Goal: Task Accomplishment & Management: Use online tool/utility

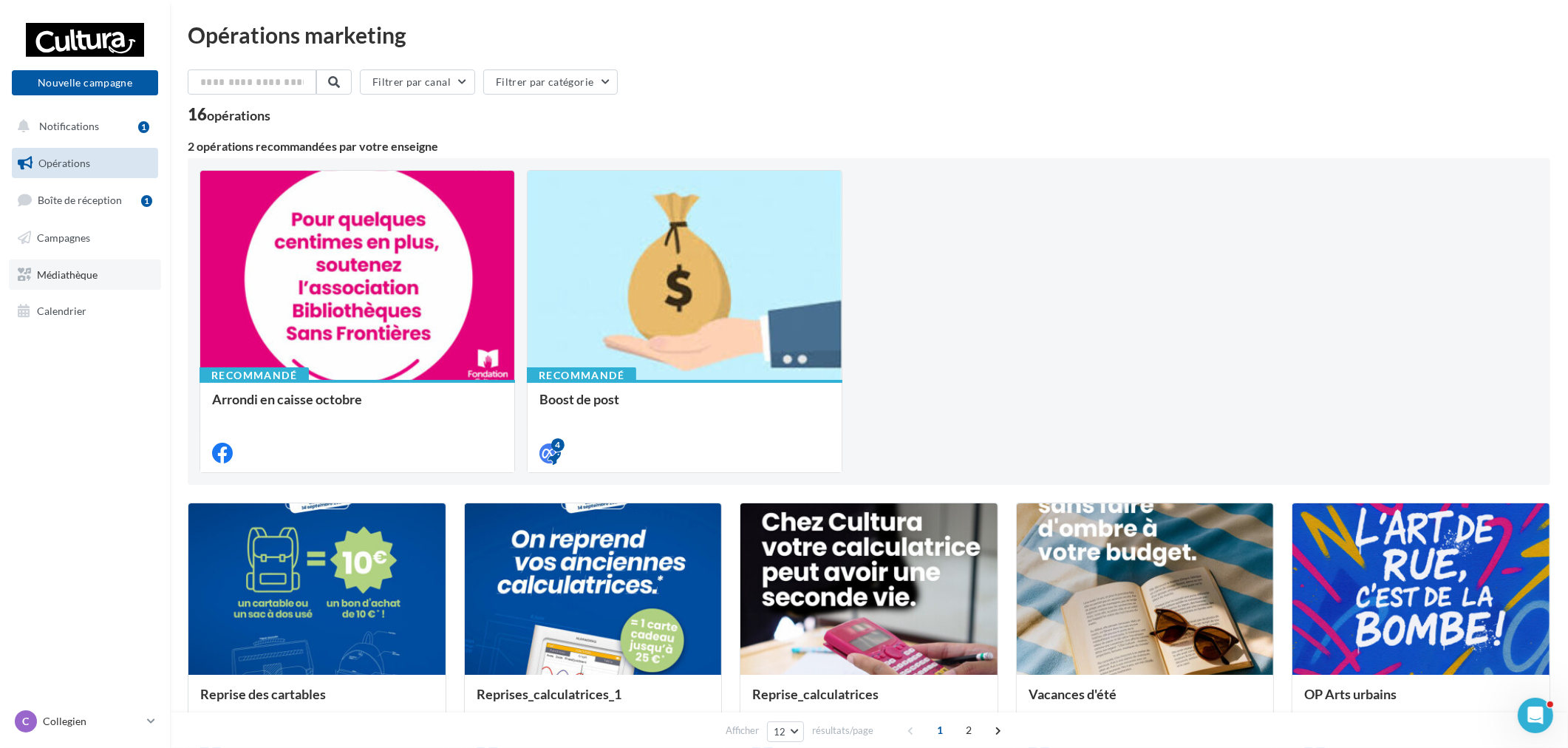
click at [85, 272] on span "Médiathèque" at bounding box center [67, 274] width 61 height 13
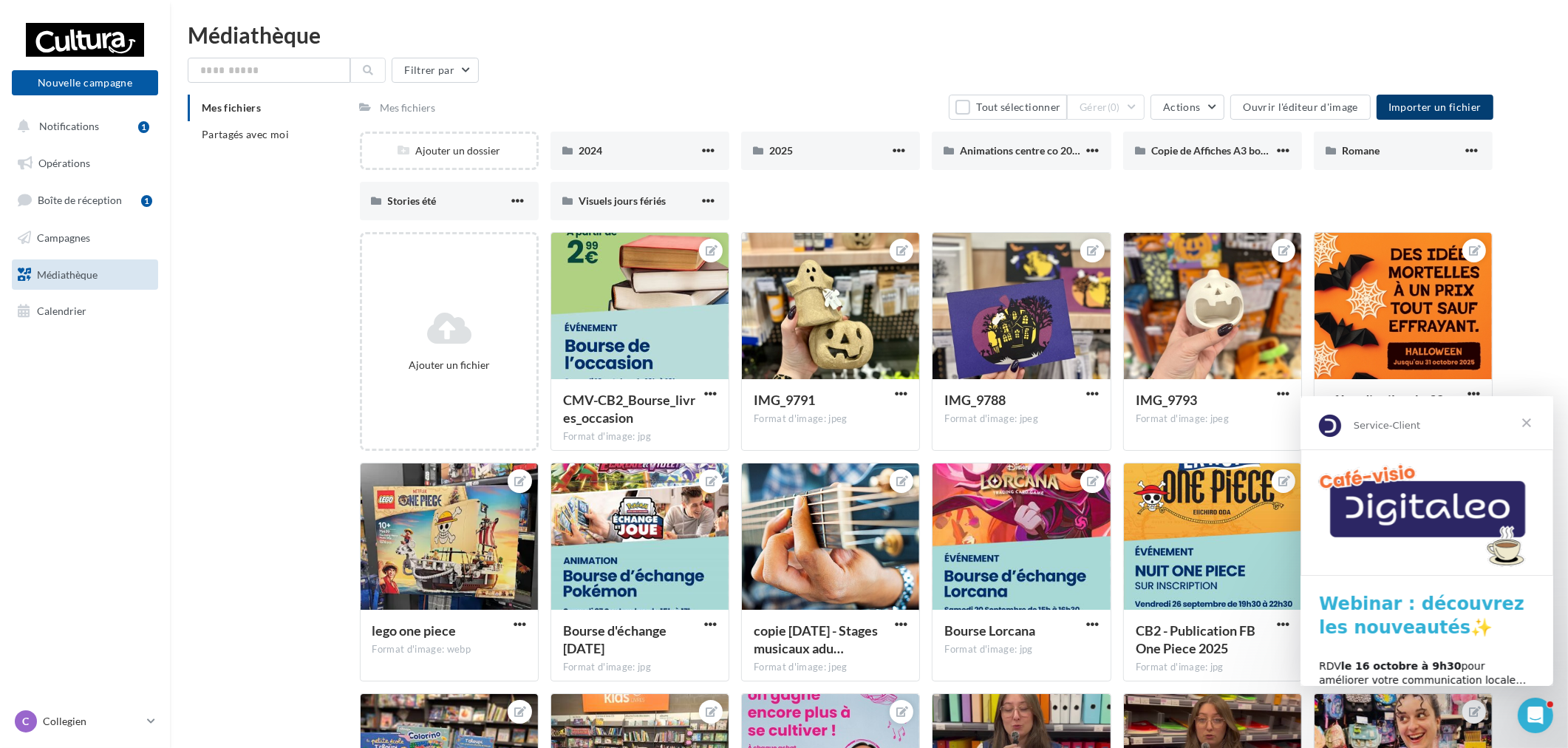
click at [1458, 111] on span "Importer un fichier" at bounding box center [1436, 106] width 93 height 13
click at [1489, 192] on div "Ajouter un dossier 2024 2024 2025 2025 Animations centre co 2025 Animations cen…" at bounding box center [933, 181] width 1145 height 100
click at [1399, 322] on div at bounding box center [1403, 306] width 177 height 148
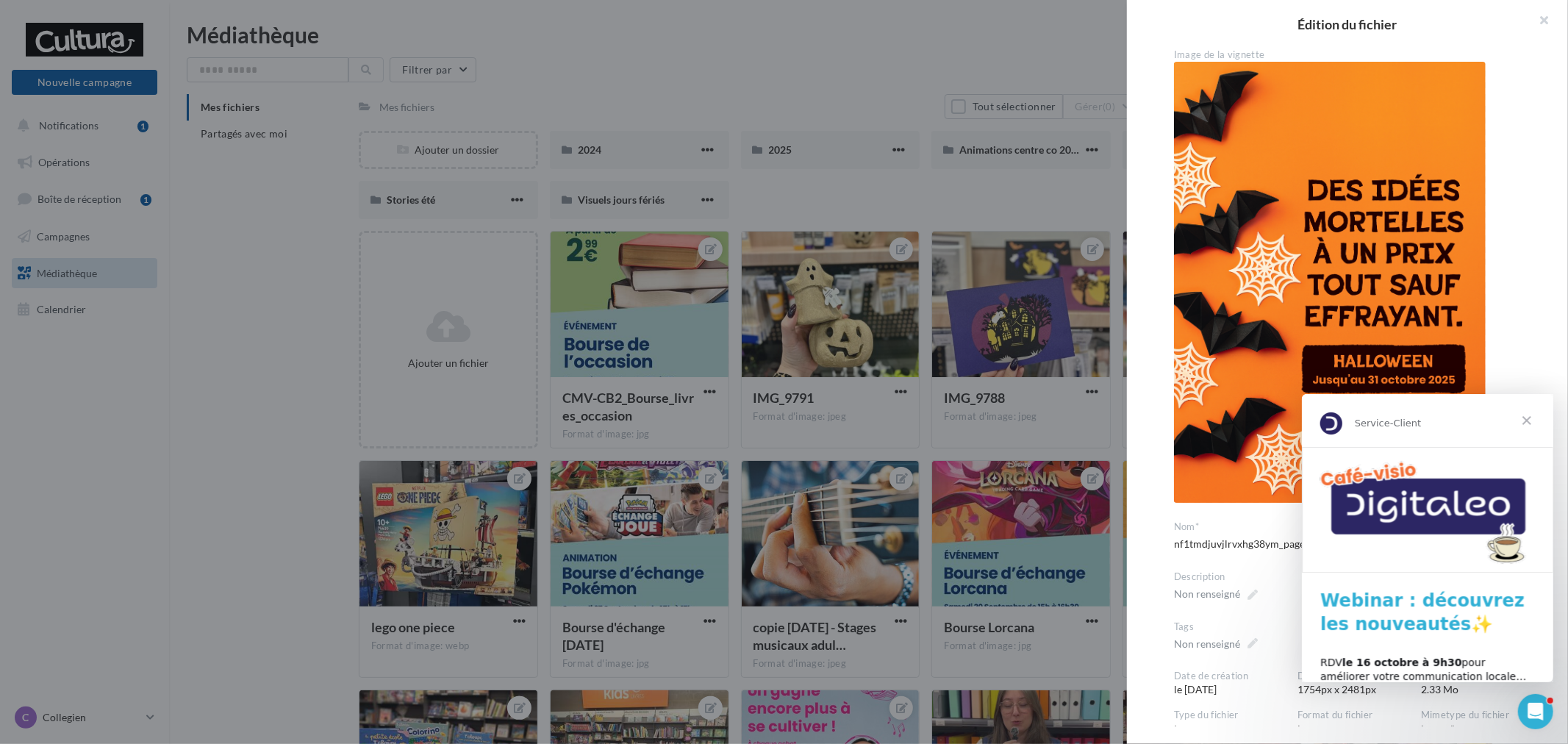
click at [1522, 420] on span "Fermer" at bounding box center [1526, 420] width 53 height 53
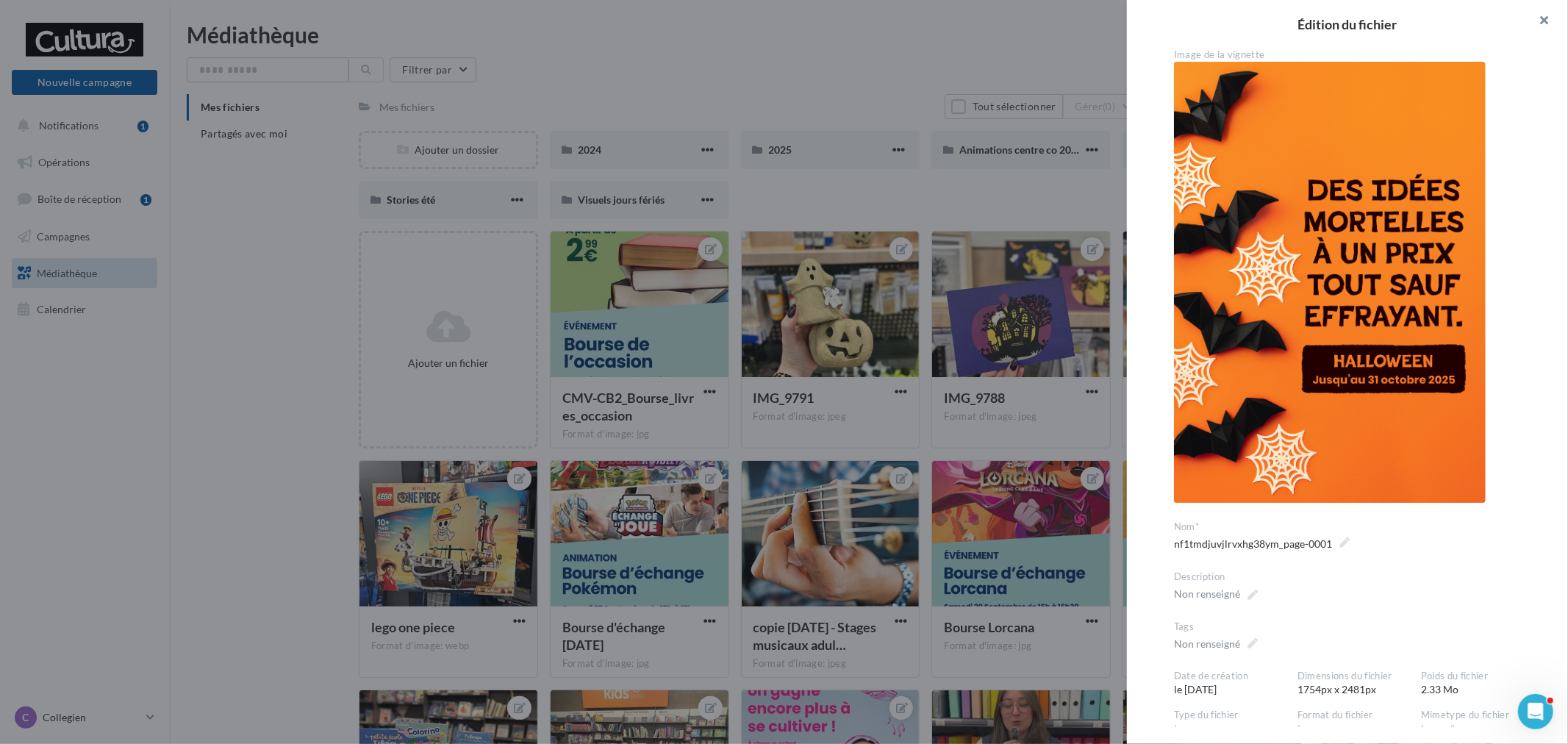
click at [1553, 13] on button "button" at bounding box center [1538, 22] width 58 height 45
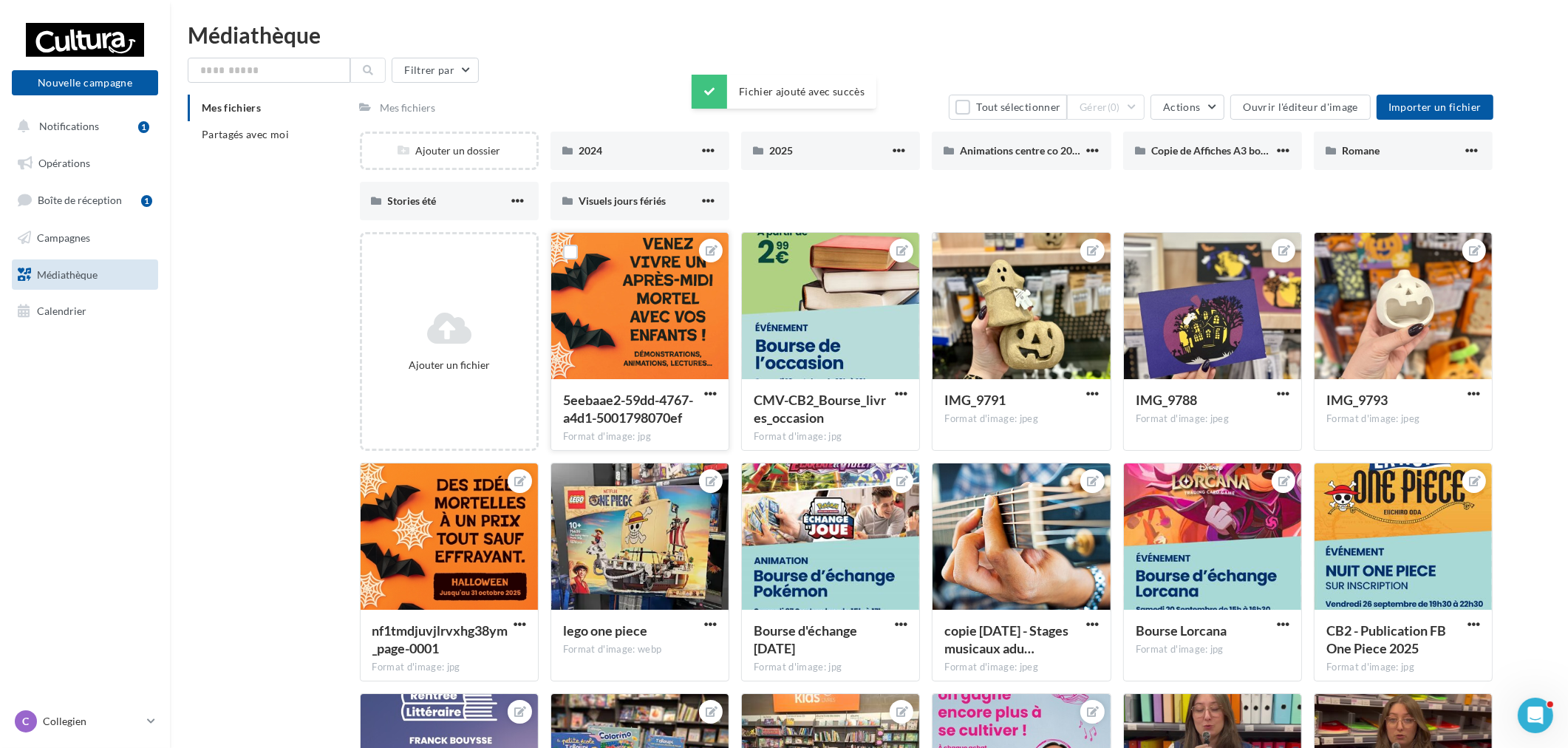
click at [588, 337] on div at bounding box center [640, 306] width 177 height 148
click at [717, 397] on button "button" at bounding box center [710, 394] width 19 height 15
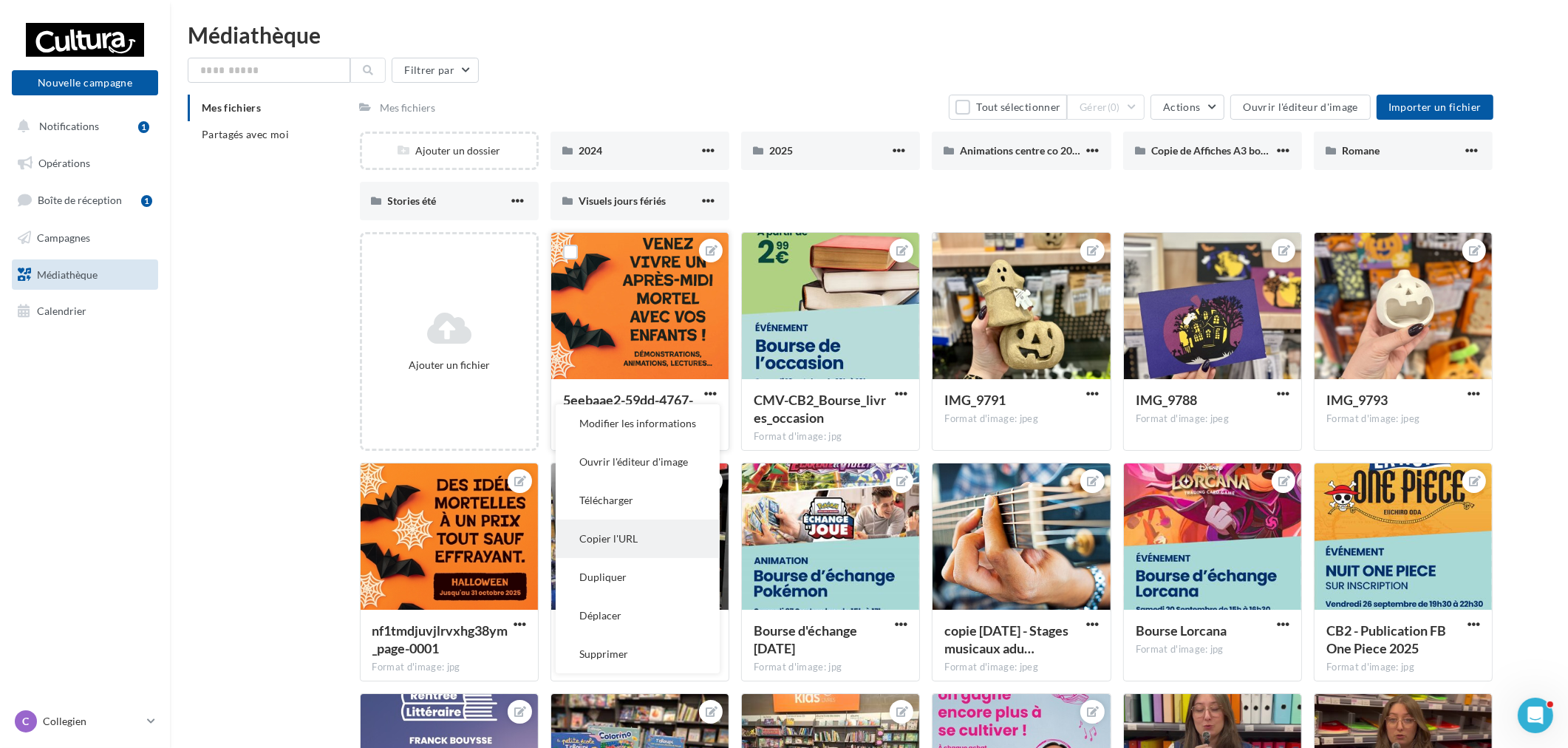
click at [620, 551] on button "Copier l'URL" at bounding box center [637, 539] width 164 height 39
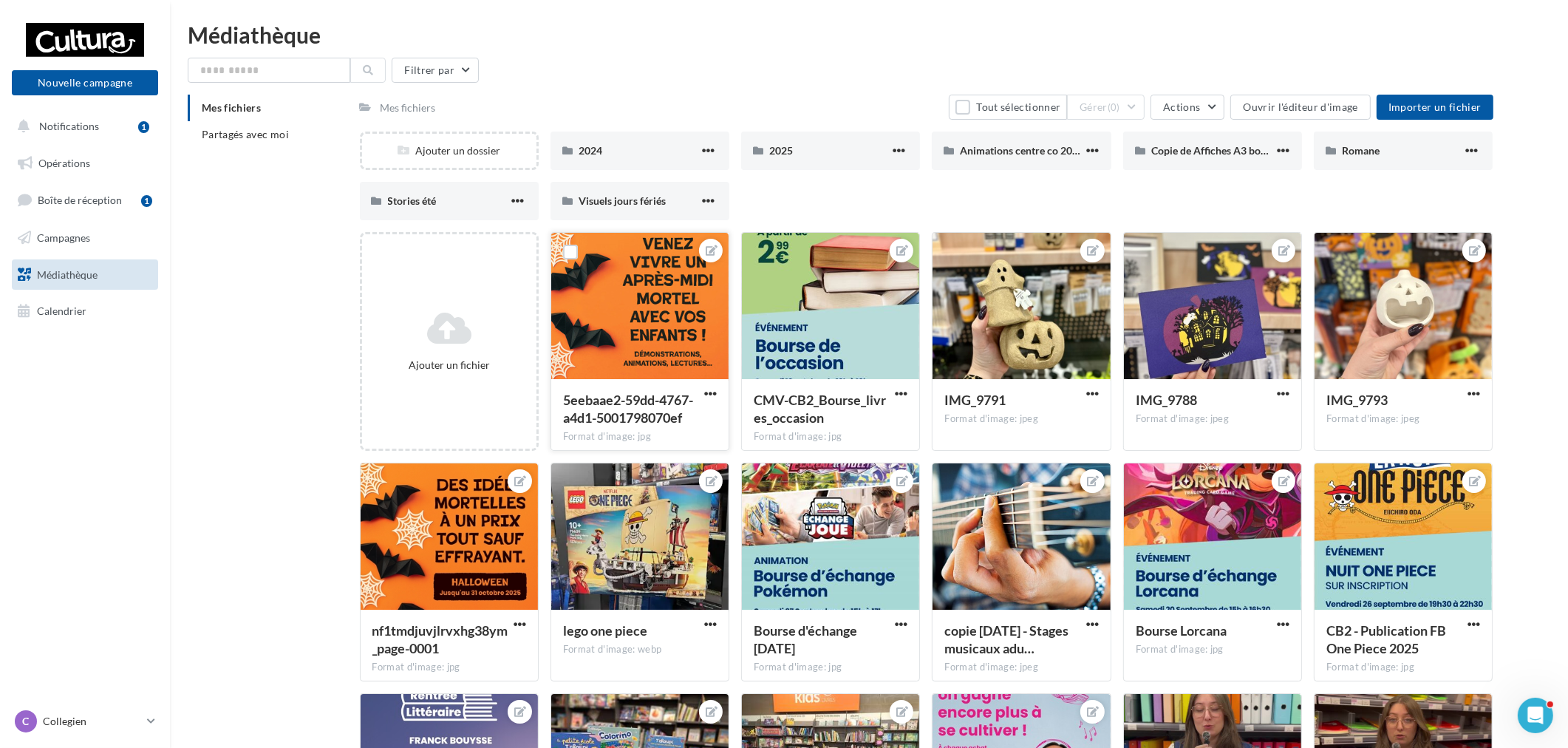
click at [701, 397] on button "button" at bounding box center [710, 394] width 19 height 15
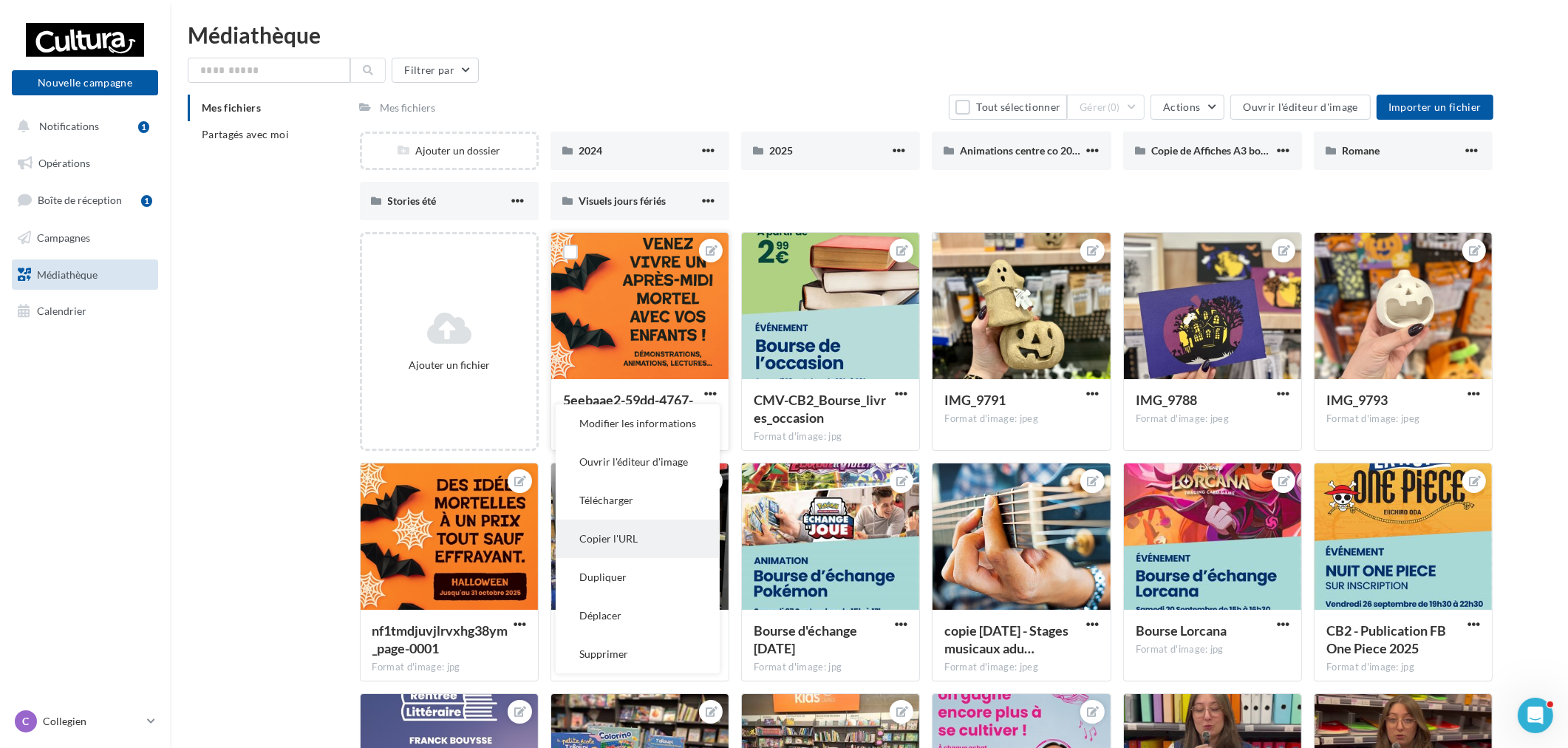
click at [628, 545] on button "Copier l'URL" at bounding box center [637, 539] width 164 height 39
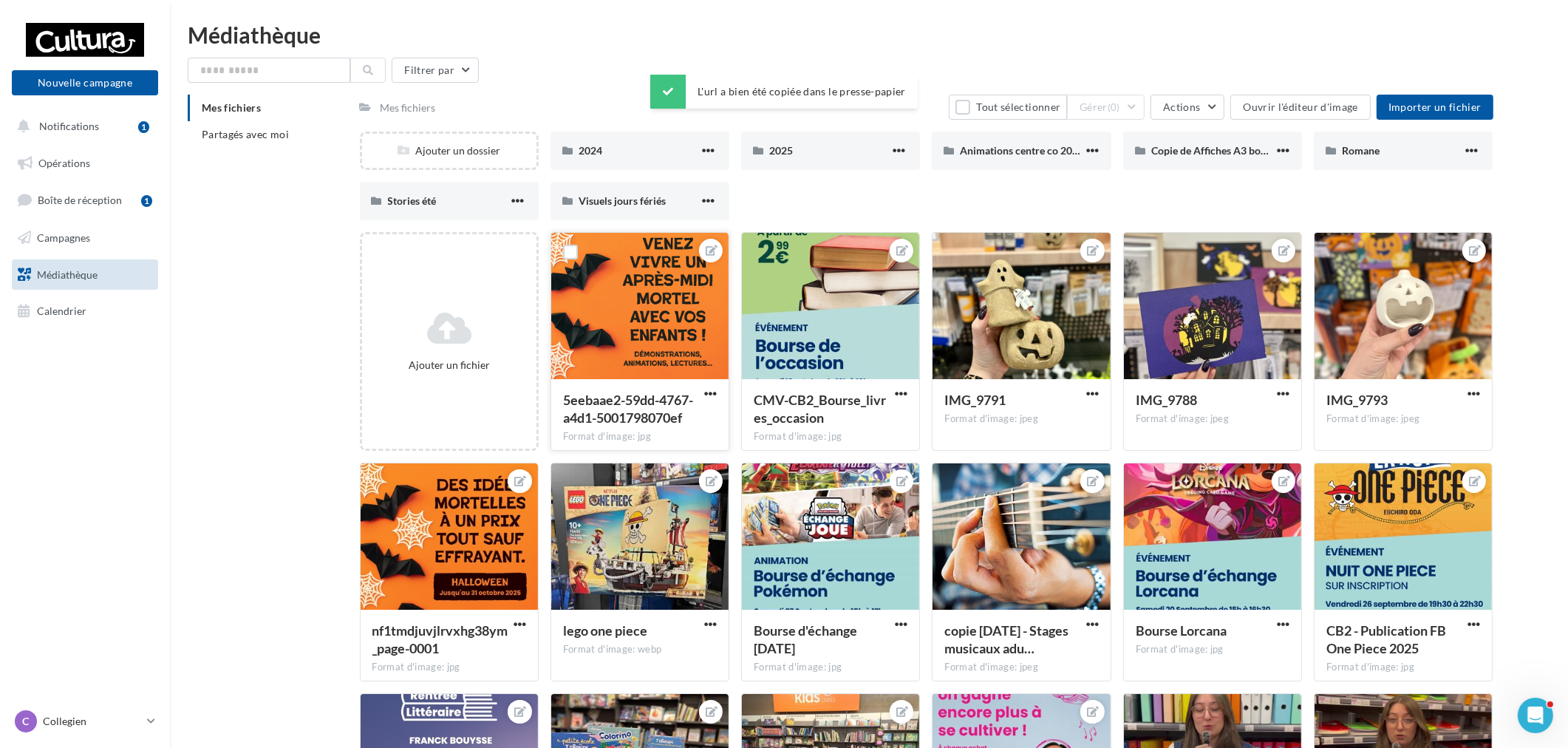
click at [628, 545] on div at bounding box center [640, 537] width 177 height 148
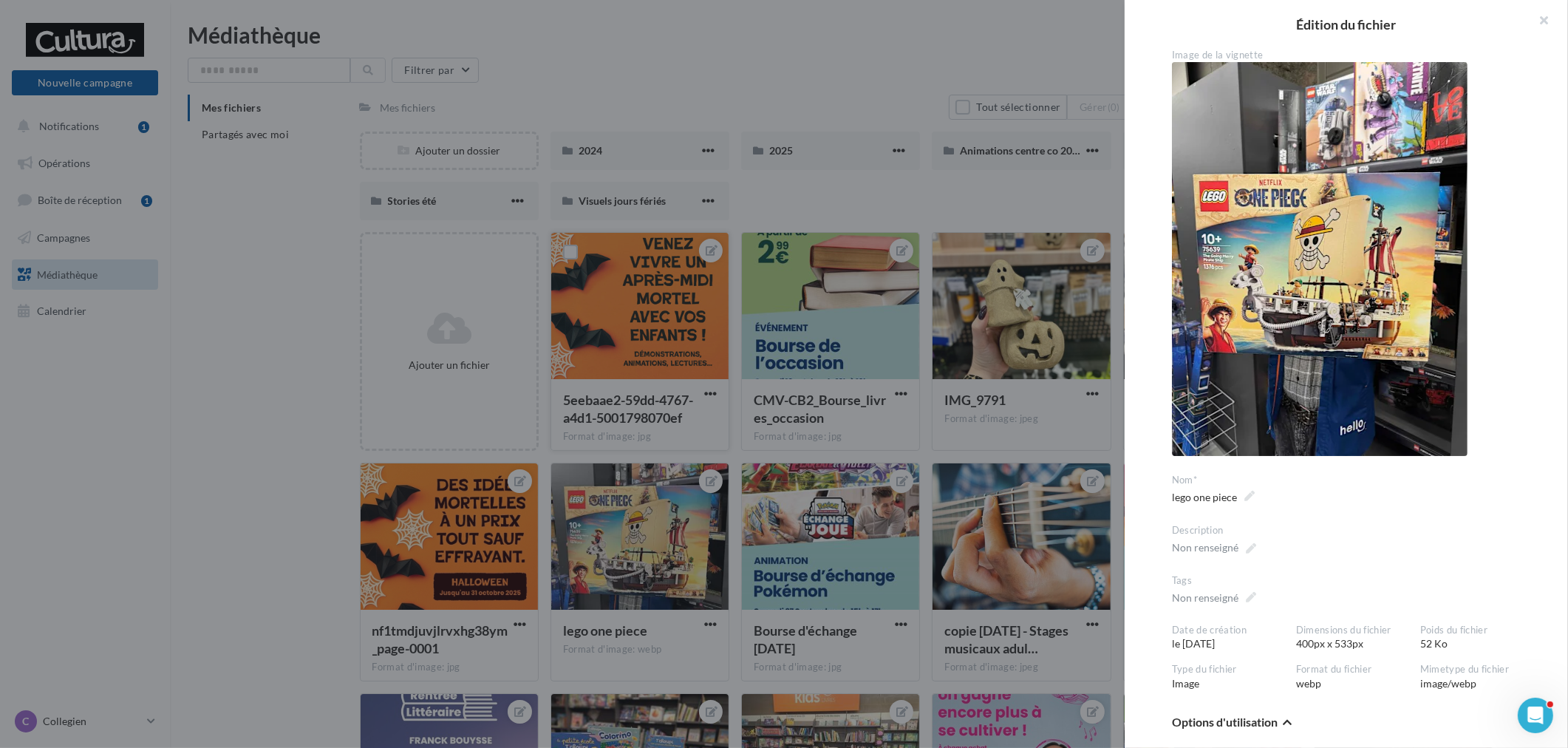
click at [705, 323] on div at bounding box center [784, 374] width 1568 height 748
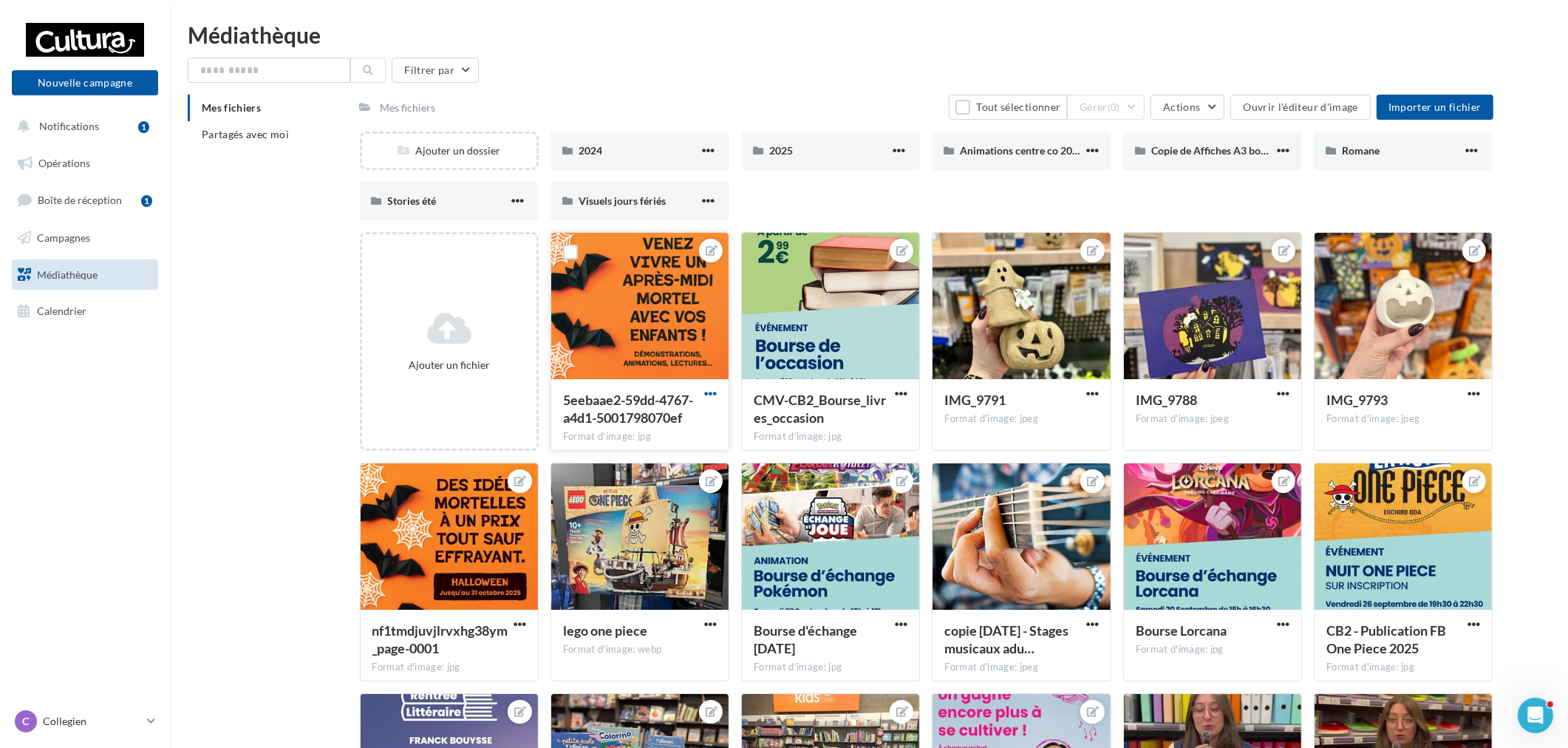
click at [712, 392] on span "button" at bounding box center [710, 393] width 13 height 13
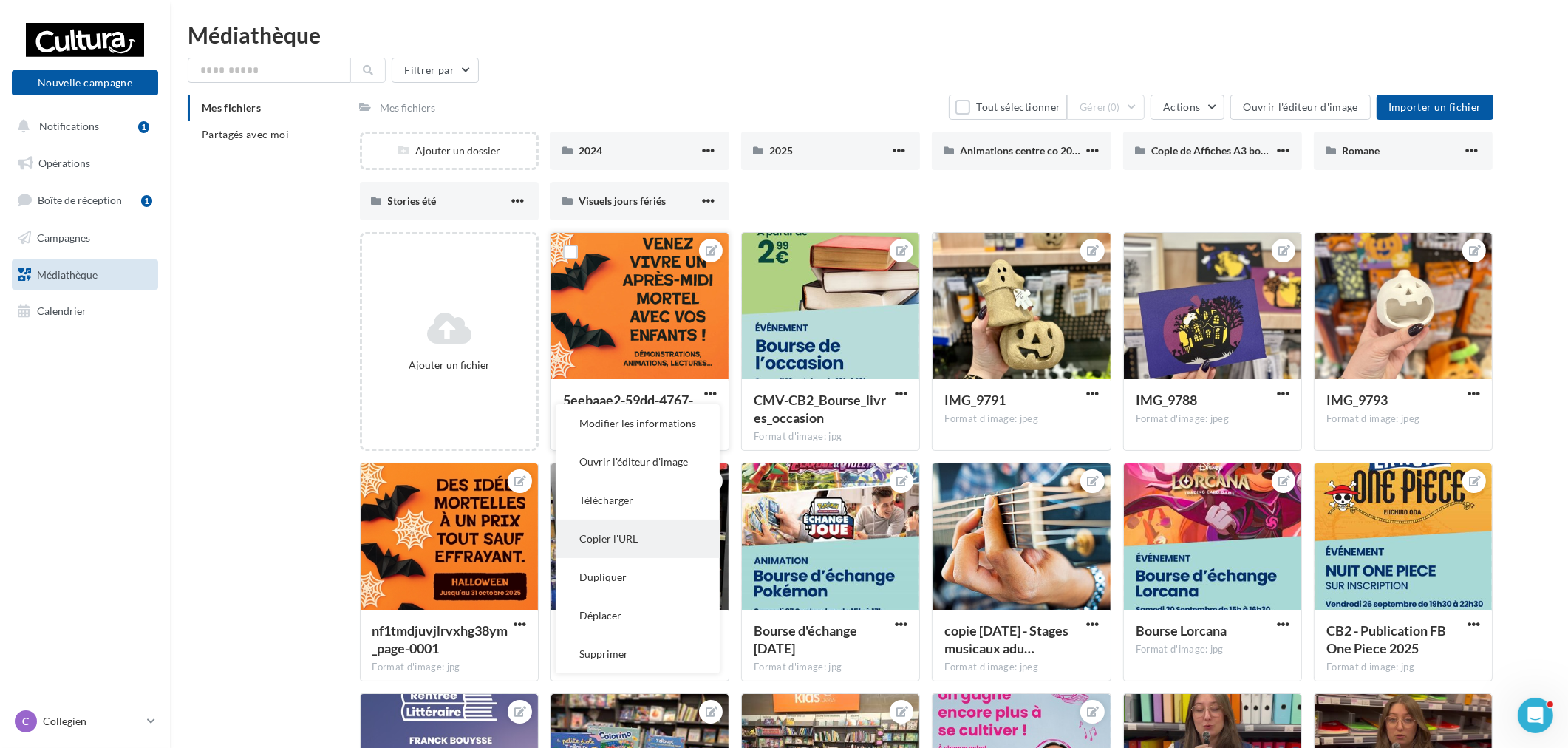
click at [624, 533] on button "Copier l'URL" at bounding box center [637, 539] width 164 height 39
